Goal: Information Seeking & Learning: Learn about a topic

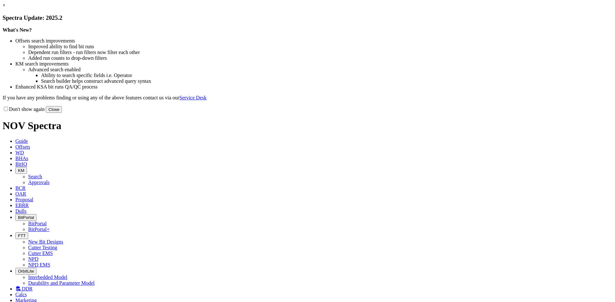
click at [62, 113] on button "Close" at bounding box center [54, 109] width 16 height 7
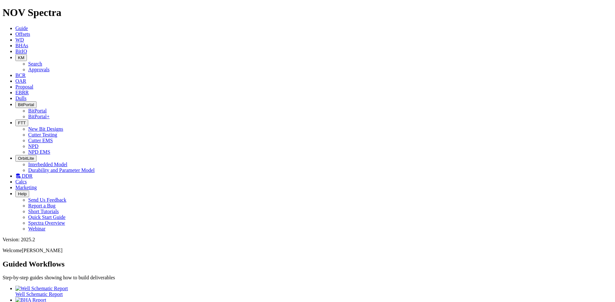
click at [27, 49] on link "BitIQ" at bounding box center [21, 51] width 12 height 5
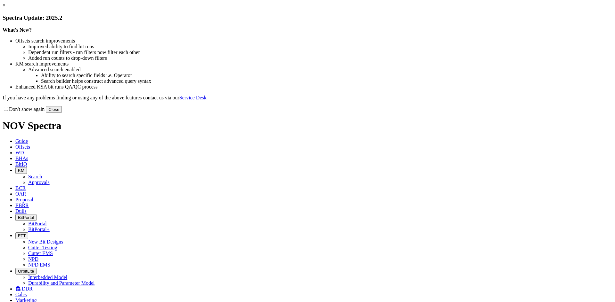
click at [62, 113] on button "Close" at bounding box center [54, 109] width 16 height 7
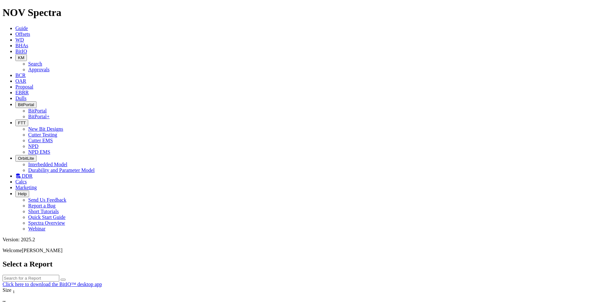
click at [15, 78] on icon at bounding box center [15, 80] width 0 height 5
click at [33, 84] on link "Proposal" at bounding box center [24, 86] width 18 height 5
click at [15, 90] on icon at bounding box center [15, 92] width 0 height 5
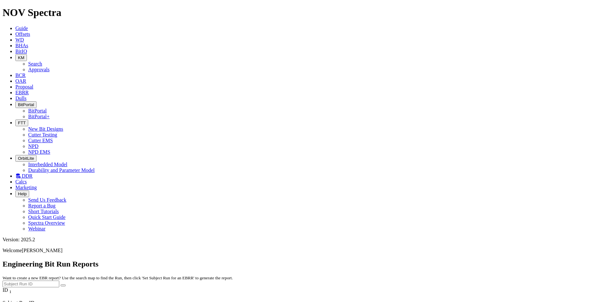
click at [27, 96] on span "Dulls" at bounding box center [20, 98] width 11 height 5
click at [15, 90] on icon at bounding box center [15, 92] width 0 height 5
click at [27, 96] on link "Dulls" at bounding box center [20, 98] width 11 height 5
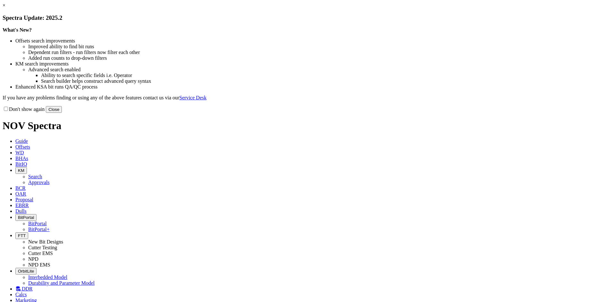
select select "Cutter"
click at [62, 113] on button "Close" at bounding box center [54, 109] width 16 height 7
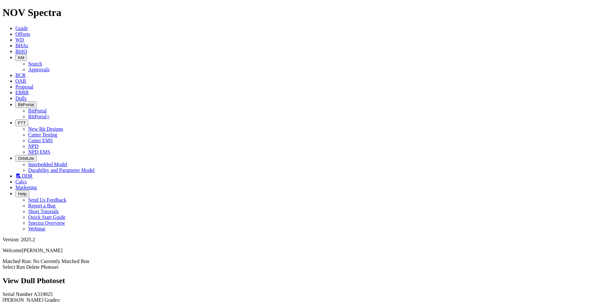
scroll to position [288, 0]
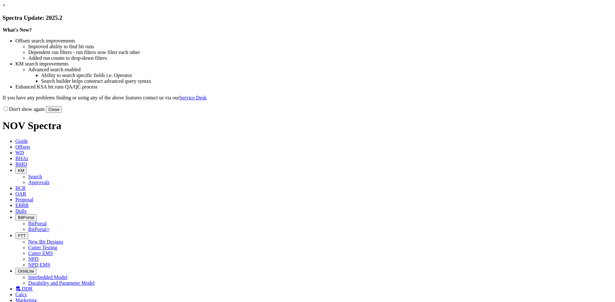
click at [62, 113] on button "Close" at bounding box center [54, 109] width 16 height 7
click at [448, 113] on div "Don't show again Close" at bounding box center [307, 109] width 609 height 7
click at [62, 113] on button "Close" at bounding box center [54, 109] width 16 height 7
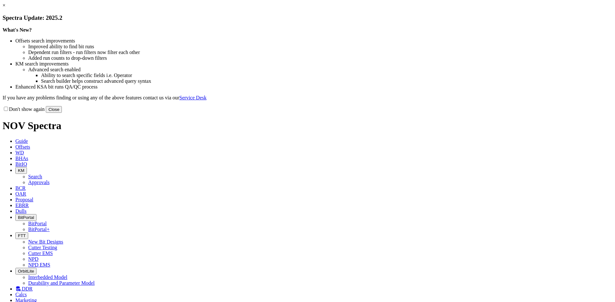
click at [62, 113] on button "Close" at bounding box center [54, 109] width 16 height 7
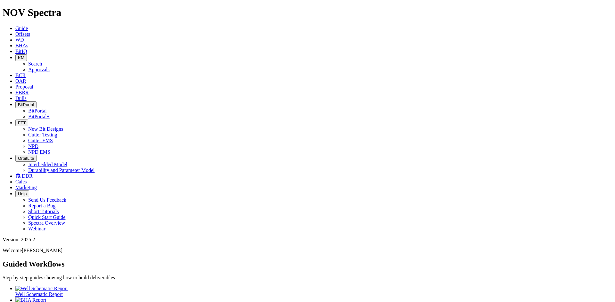
click at [37, 185] on span "Marketing" at bounding box center [25, 187] width 21 height 5
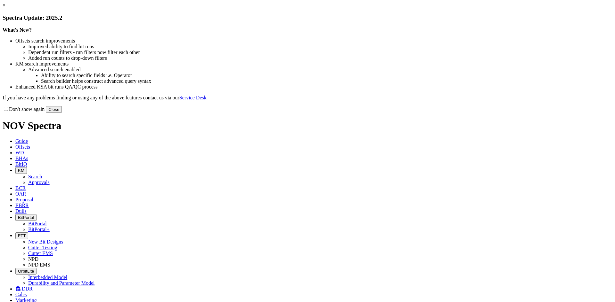
click at [446, 113] on div "Don't show again Close" at bounding box center [307, 109] width 609 height 7
click at [62, 113] on button "Close" at bounding box center [54, 109] width 16 height 7
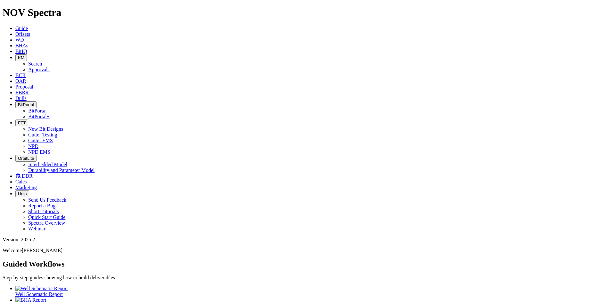
click at [33, 173] on link "DDR" at bounding box center [23, 175] width 17 height 5
click at [26, 73] on link "BCR" at bounding box center [20, 75] width 10 height 5
click at [15, 96] on icon at bounding box center [15, 98] width 0 height 5
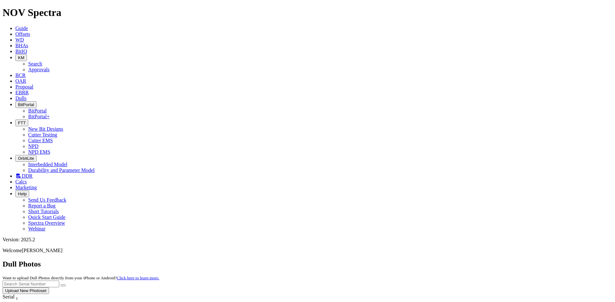
scroll to position [477, 0]
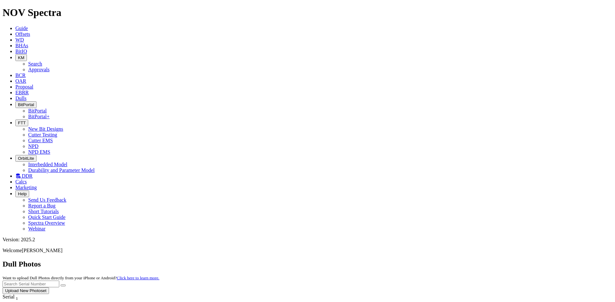
scroll to position [0, 0]
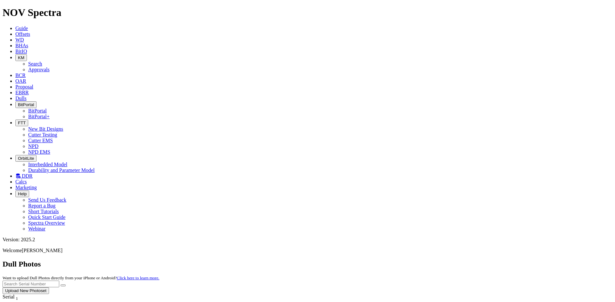
scroll to position [1146, 0]
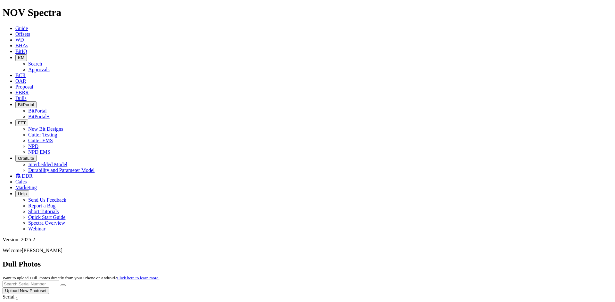
scroll to position [1530, 0]
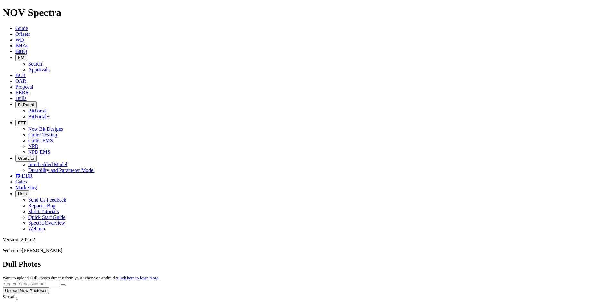
scroll to position [1972, 0]
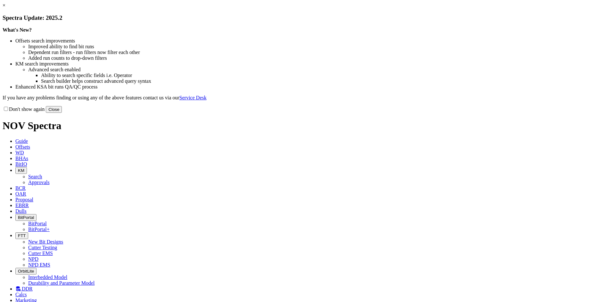
click at [62, 113] on button "Close" at bounding box center [54, 109] width 16 height 7
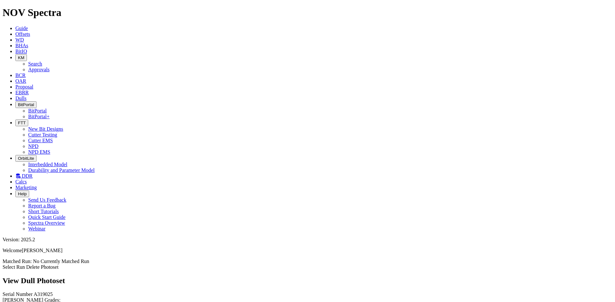
scroll to position [668, 0]
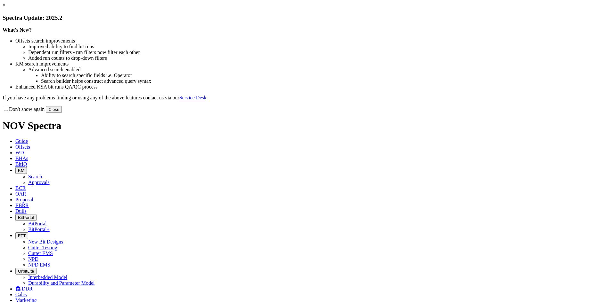
click at [62, 113] on button "Close" at bounding box center [54, 109] width 16 height 7
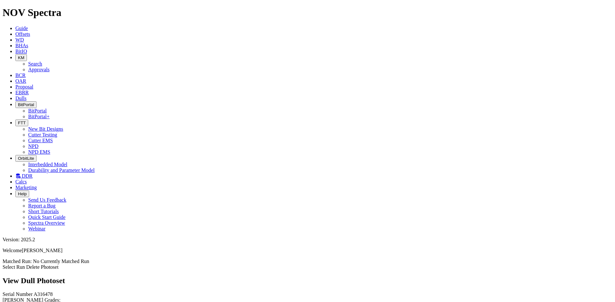
scroll to position [192, 0]
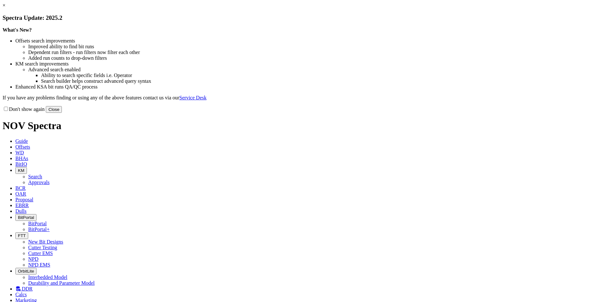
click at [62, 113] on button "Close" at bounding box center [54, 109] width 16 height 7
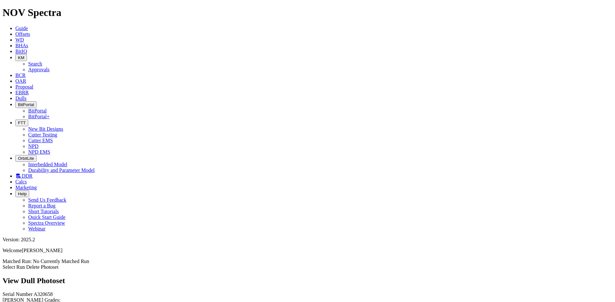
scroll to position [568, 0]
